Goal: Task Accomplishment & Management: Use online tool/utility

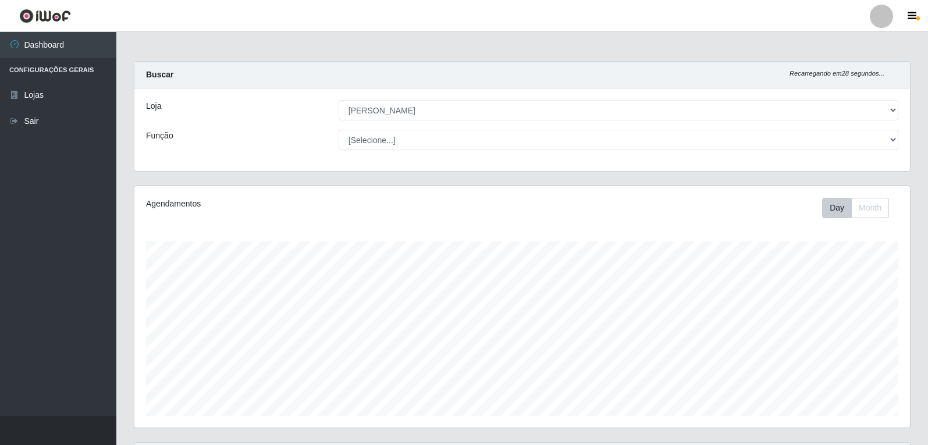
select select "523"
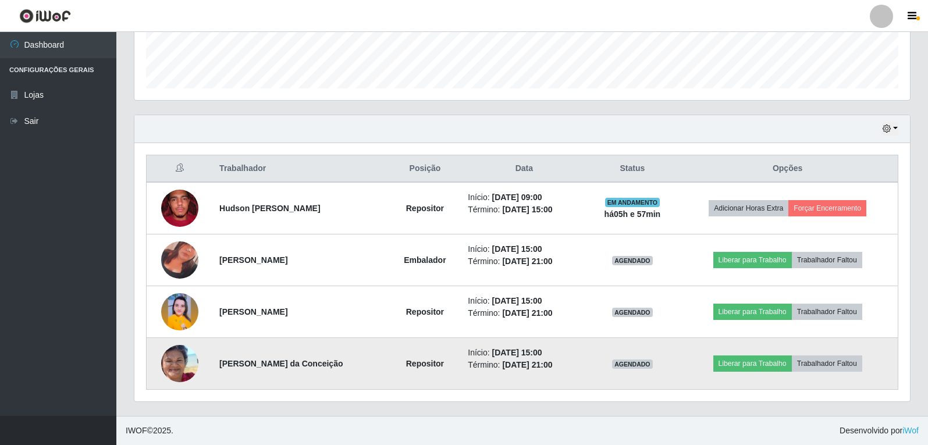
scroll to position [241, 776]
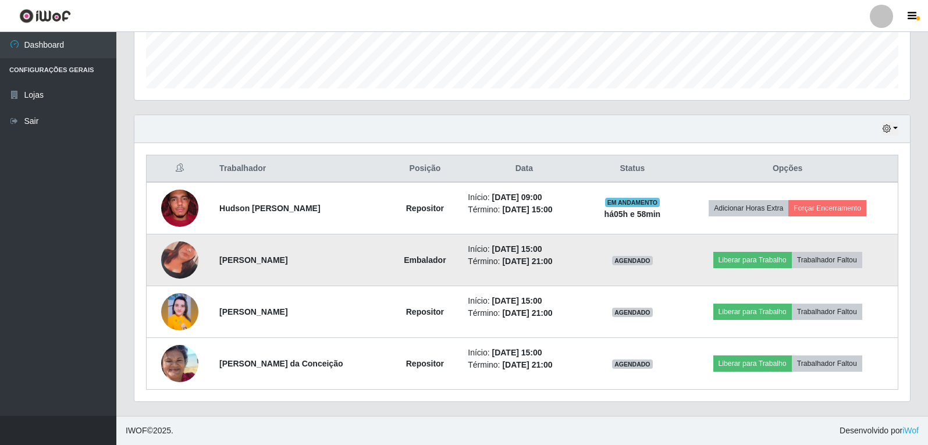
click at [174, 260] on img at bounding box center [179, 260] width 37 height 66
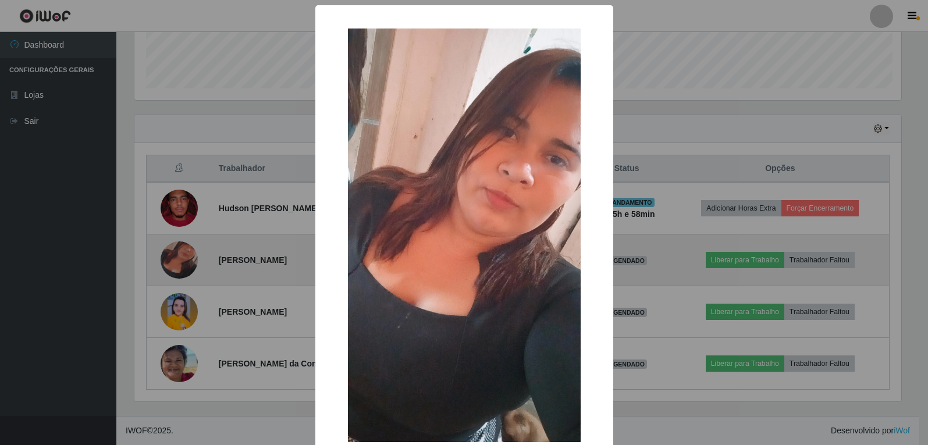
scroll to position [241, 770]
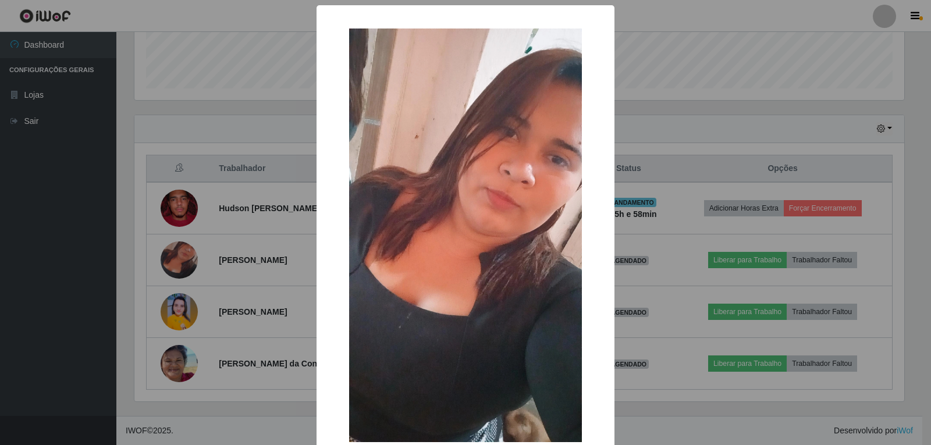
click at [103, 332] on div "× OK Cancel" at bounding box center [465, 222] width 931 height 445
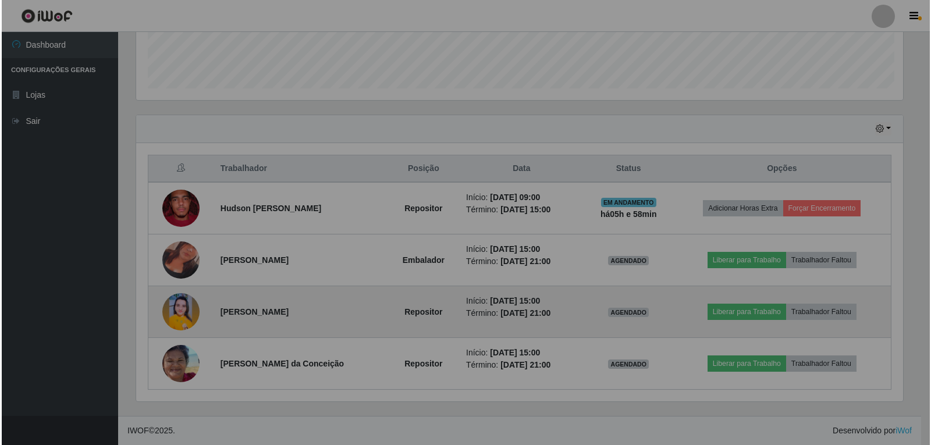
scroll to position [241, 776]
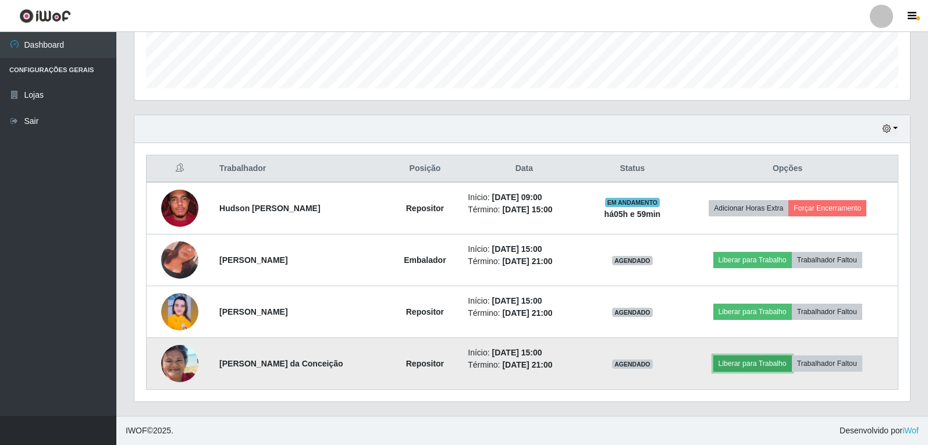
click at [744, 366] on button "Liberar para Trabalho" at bounding box center [752, 364] width 79 height 16
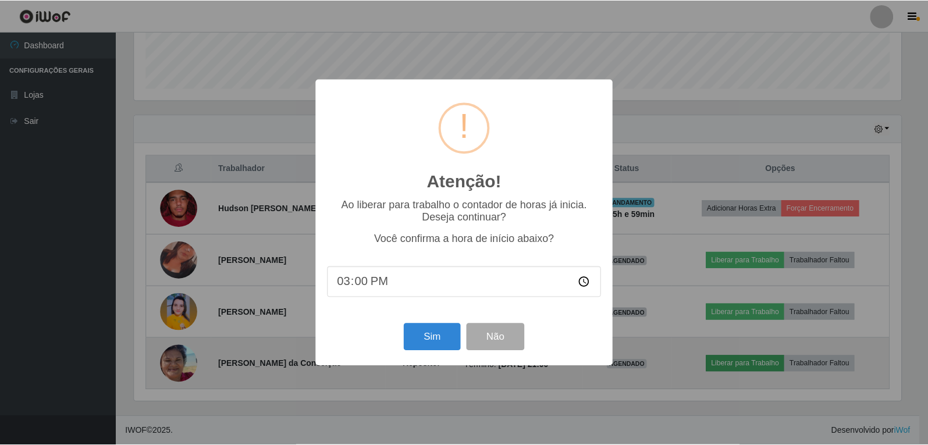
scroll to position [241, 770]
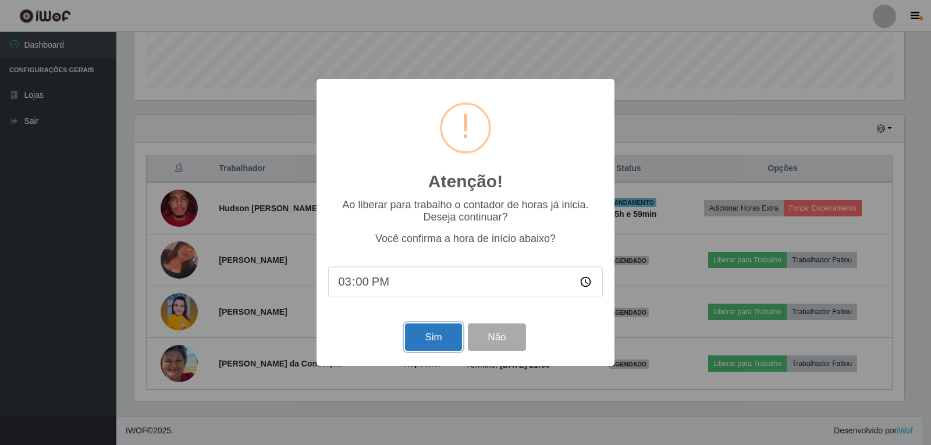
click at [425, 345] on button "Sim" at bounding box center [433, 337] width 56 height 27
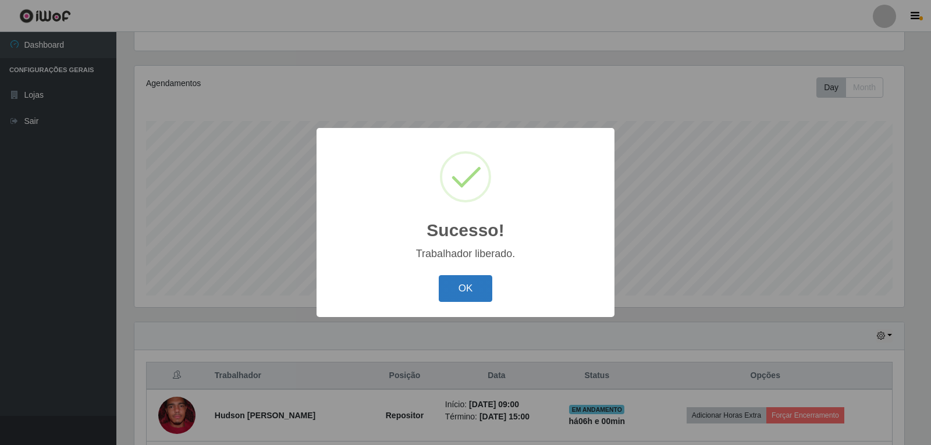
click at [467, 299] on button "OK" at bounding box center [466, 288] width 54 height 27
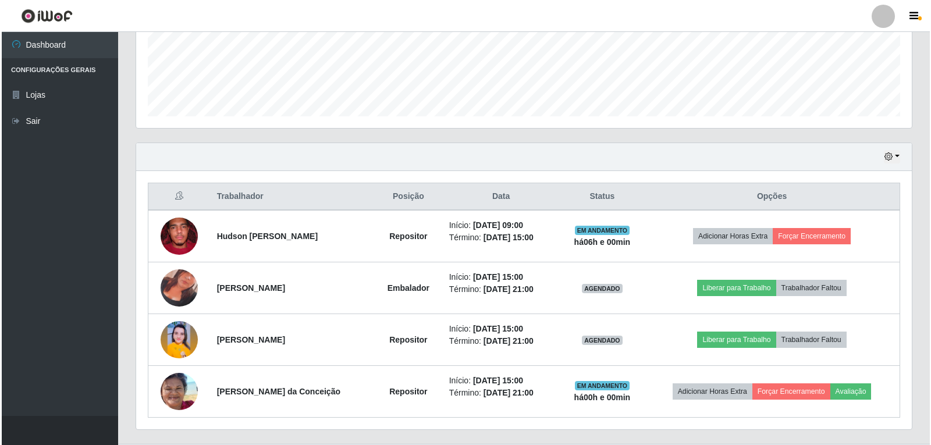
scroll to position [328, 0]
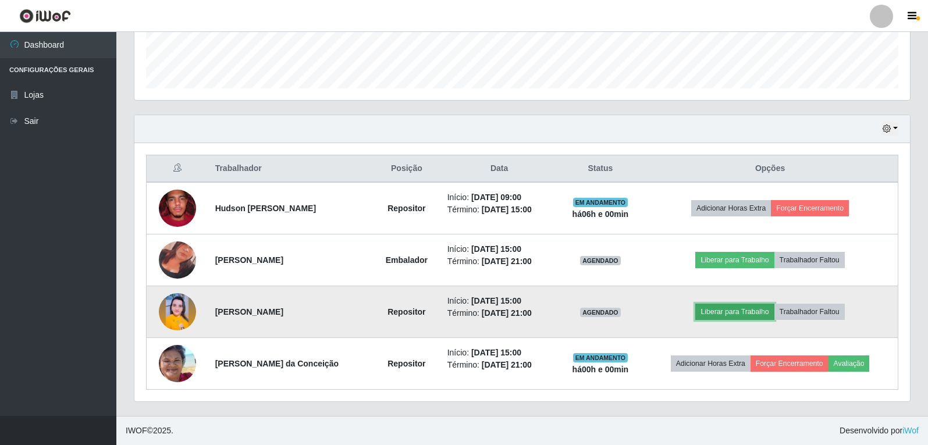
click at [731, 312] on button "Liberar para Trabalho" at bounding box center [734, 312] width 79 height 16
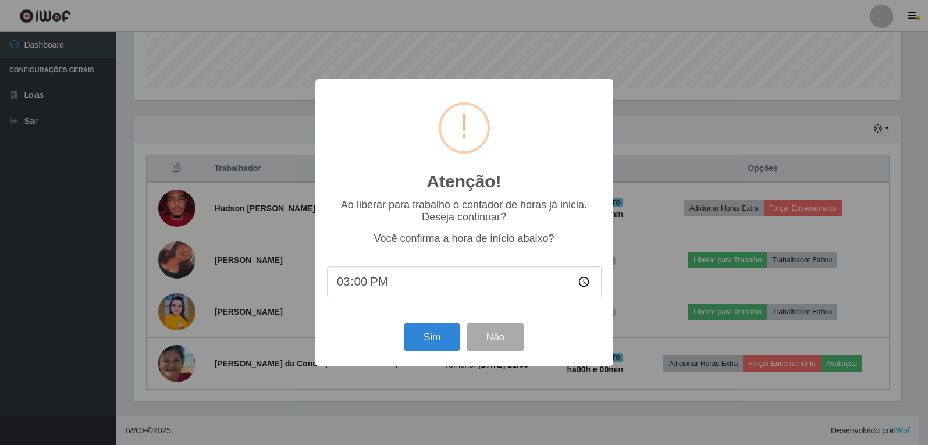
scroll to position [241, 770]
click at [446, 340] on button "Sim" at bounding box center [433, 337] width 56 height 27
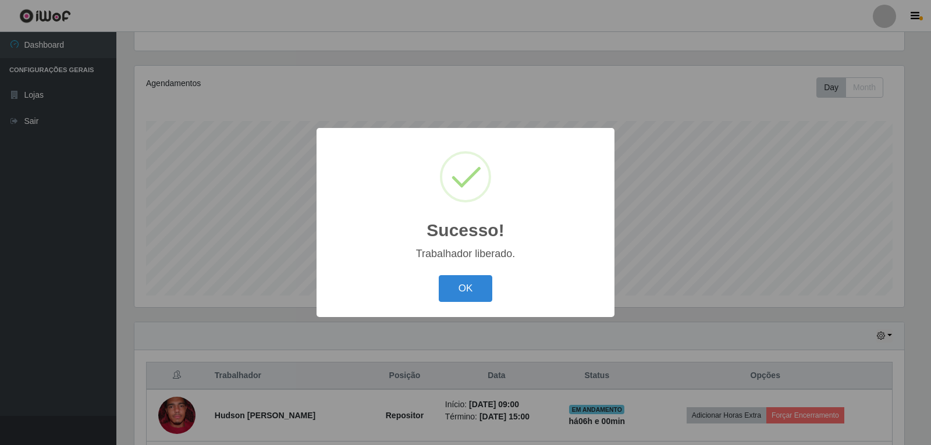
click at [446, 307] on div "Sucesso! × Trabalhador liberado. OK Cancel" at bounding box center [466, 222] width 298 height 189
click at [455, 294] on button "OK" at bounding box center [466, 288] width 54 height 27
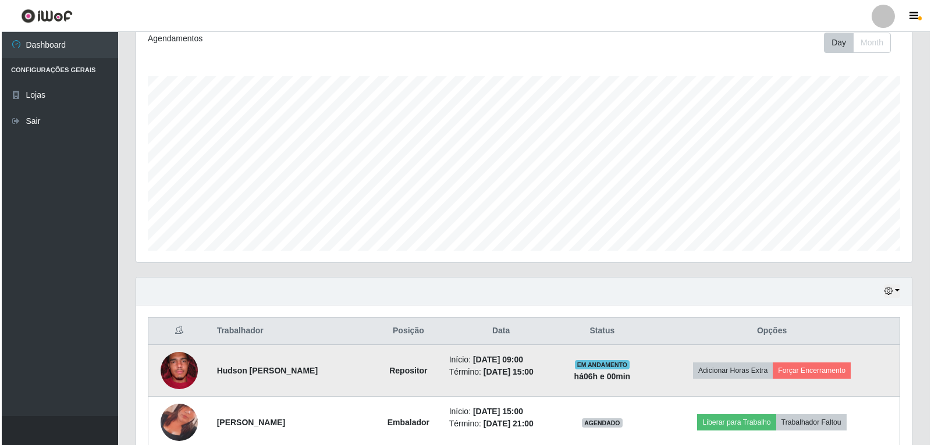
scroll to position [328, 0]
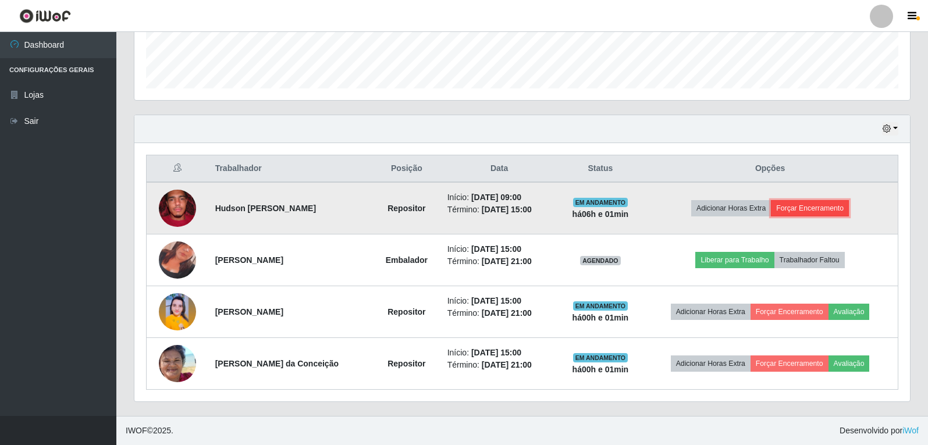
click at [796, 208] on button "Forçar Encerramento" at bounding box center [810, 208] width 78 height 16
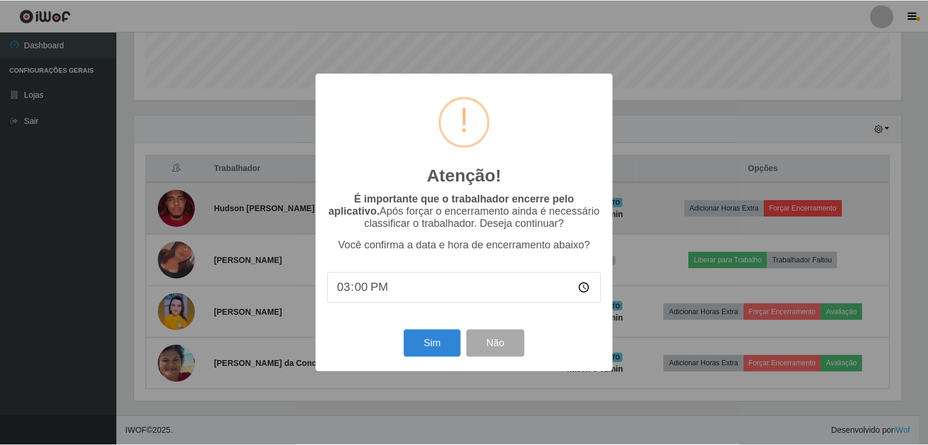
scroll to position [241, 770]
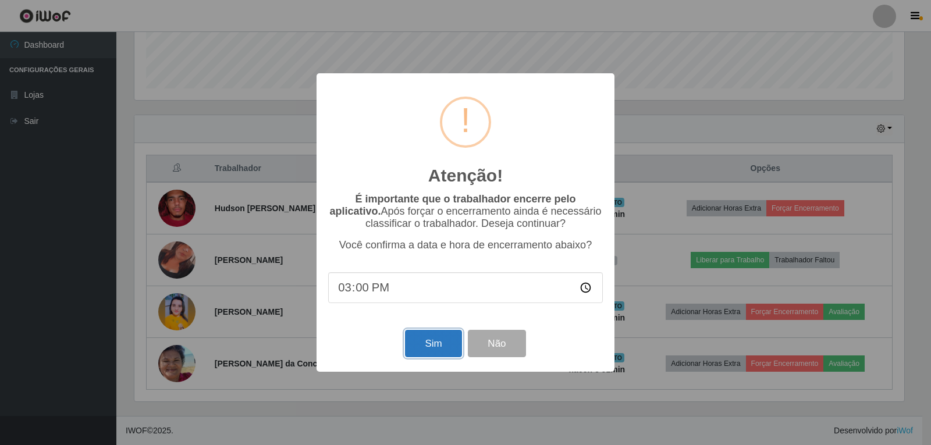
click at [422, 339] on button "Sim" at bounding box center [433, 343] width 56 height 27
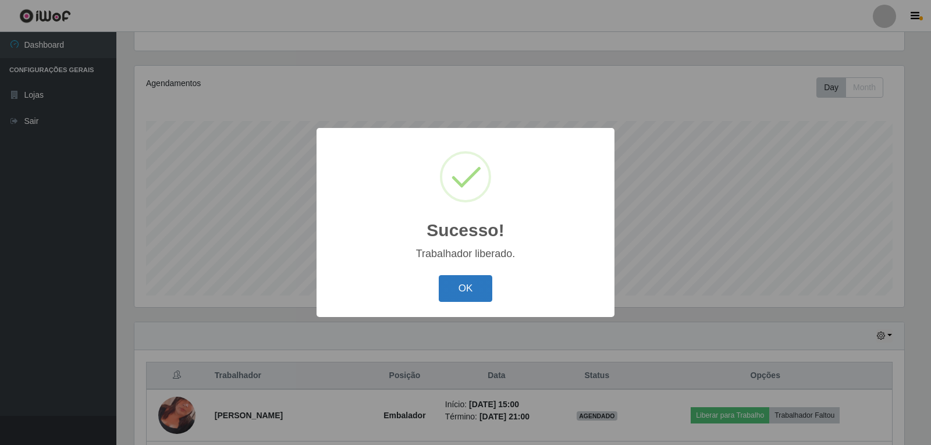
click at [452, 292] on button "OK" at bounding box center [466, 288] width 54 height 27
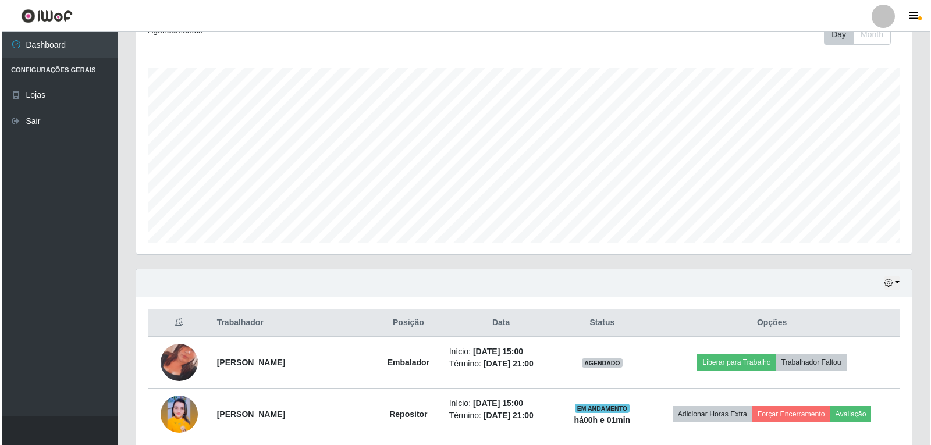
scroll to position [276, 0]
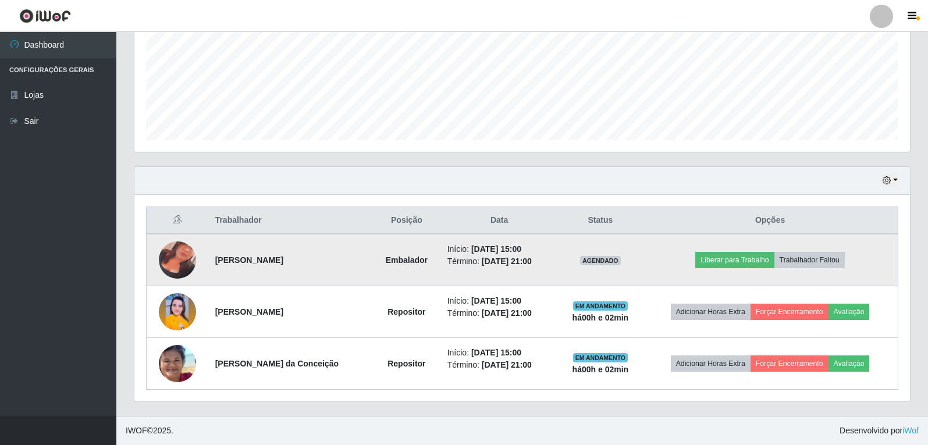
click at [184, 265] on img at bounding box center [177, 260] width 37 height 66
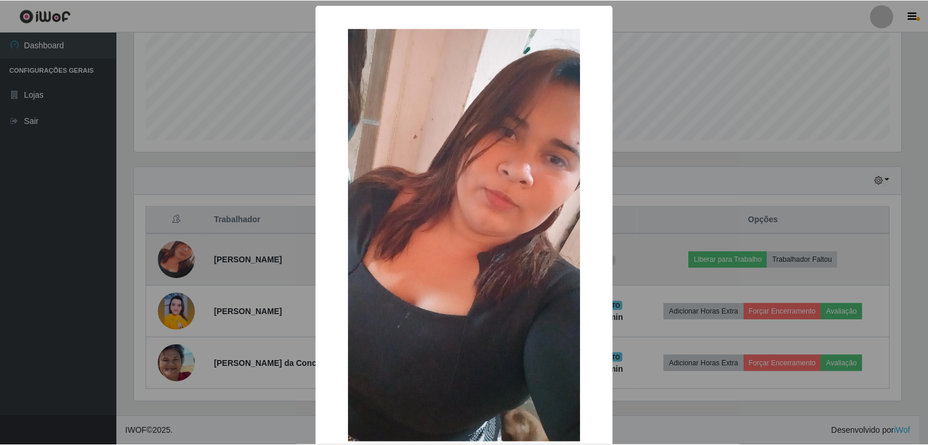
scroll to position [241, 770]
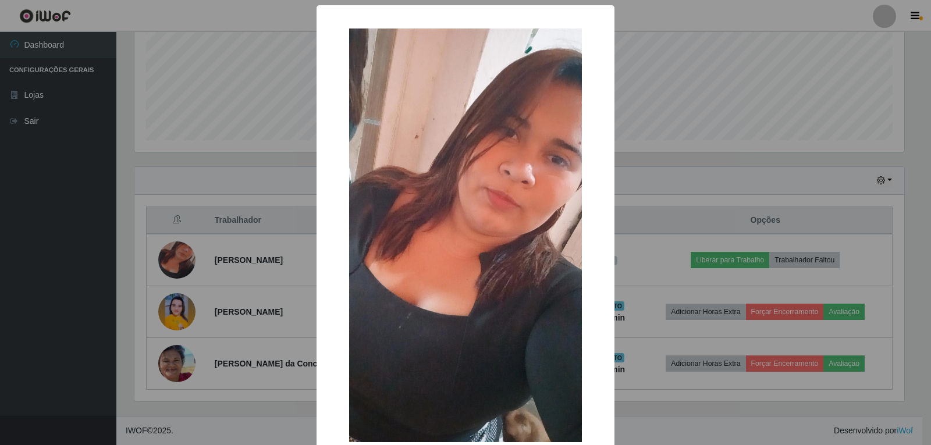
click at [680, 158] on div "× OK Cancel" at bounding box center [465, 222] width 931 height 445
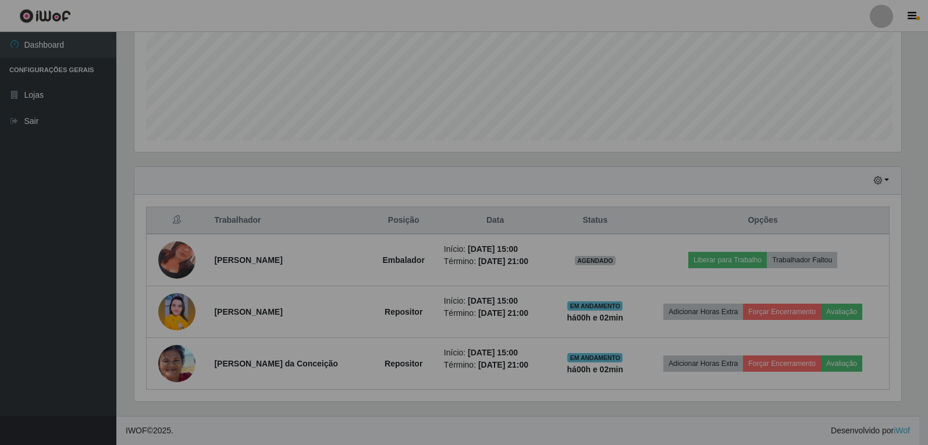
scroll to position [241, 776]
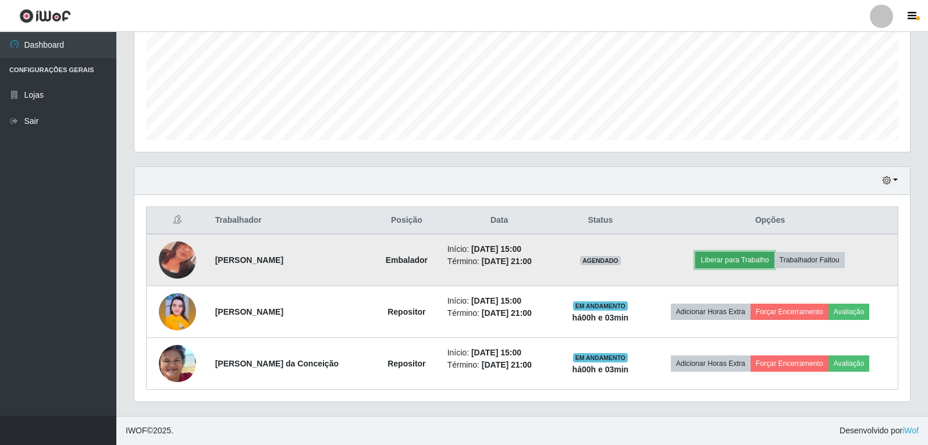
click at [736, 256] on button "Liberar para Trabalho" at bounding box center [734, 260] width 79 height 16
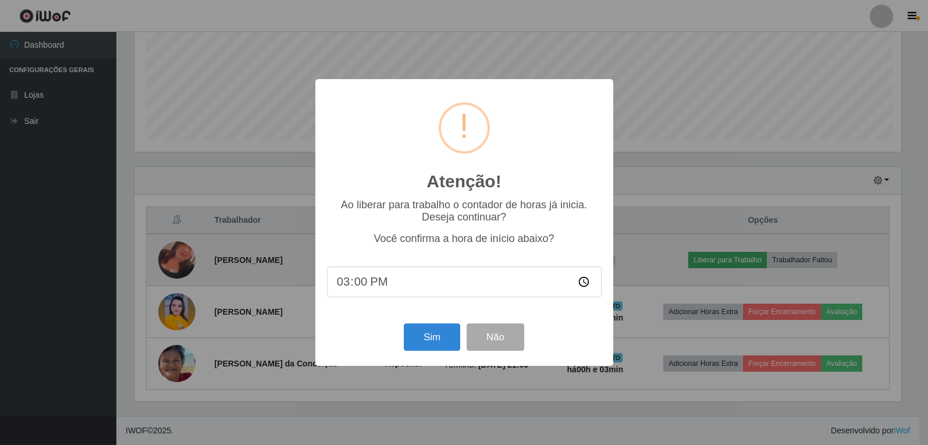
scroll to position [241, 770]
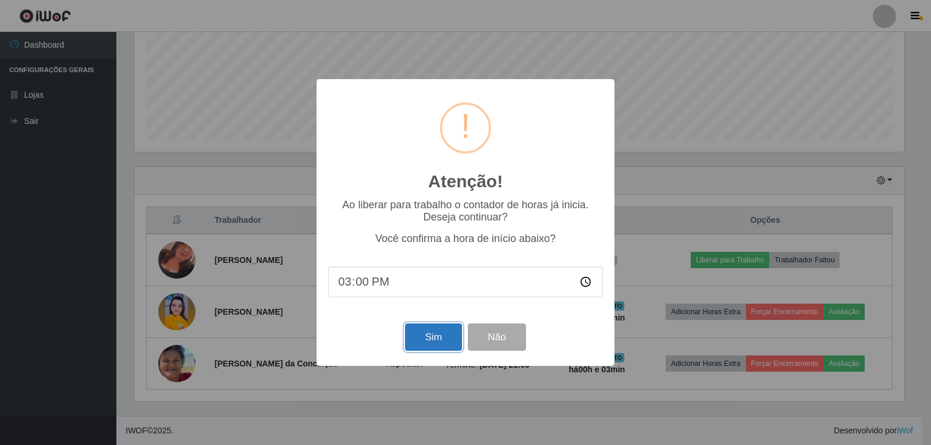
click at [434, 339] on button "Sim" at bounding box center [433, 337] width 56 height 27
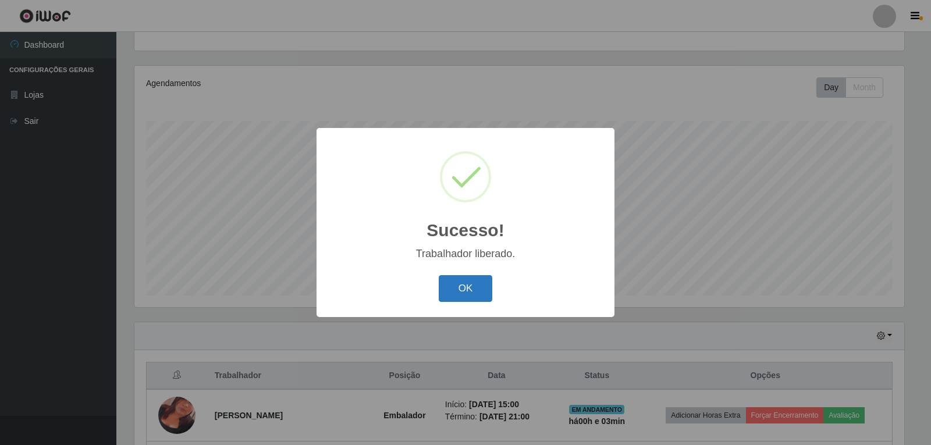
click at [459, 289] on button "OK" at bounding box center [466, 288] width 54 height 27
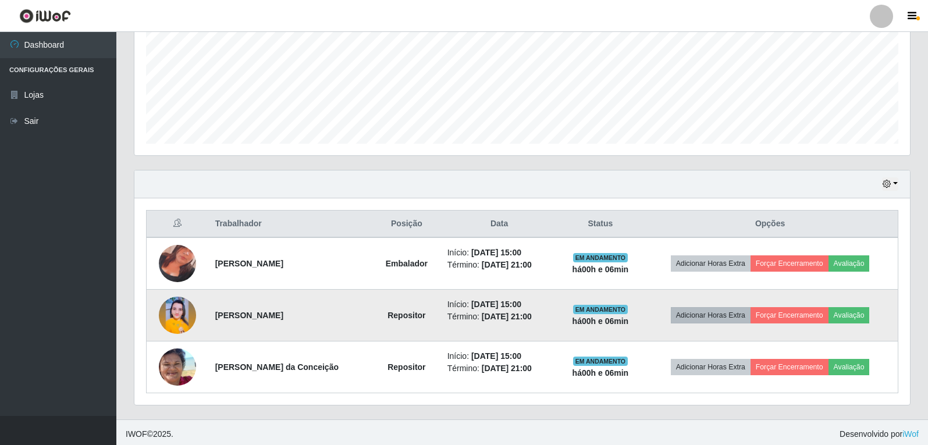
scroll to position [276, 0]
